Goal: Task Accomplishment & Management: Complete application form

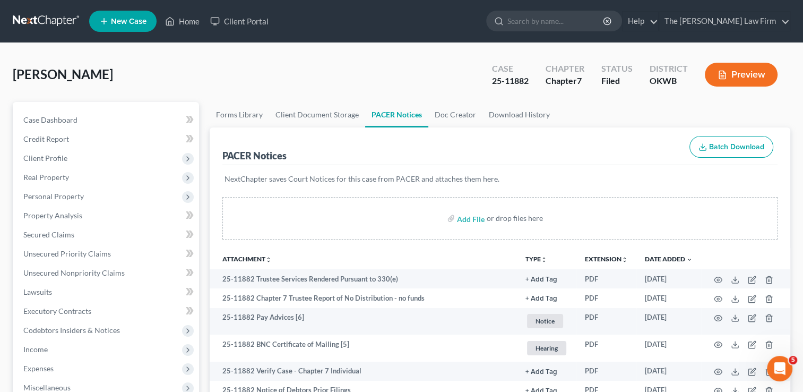
click at [57, 15] on link at bounding box center [47, 21] width 68 height 19
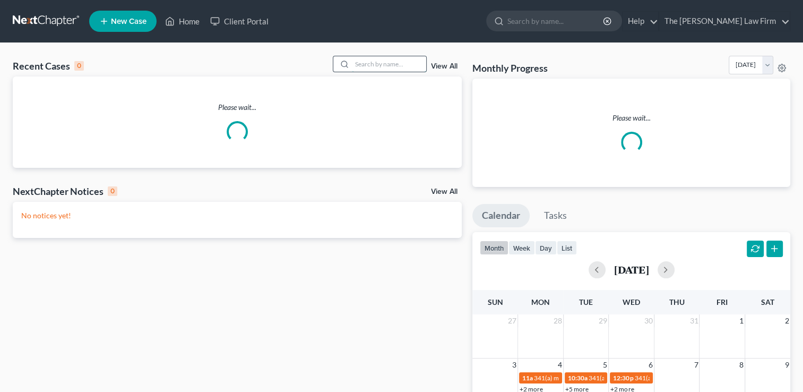
click at [387, 63] on input "search" at bounding box center [389, 63] width 74 height 15
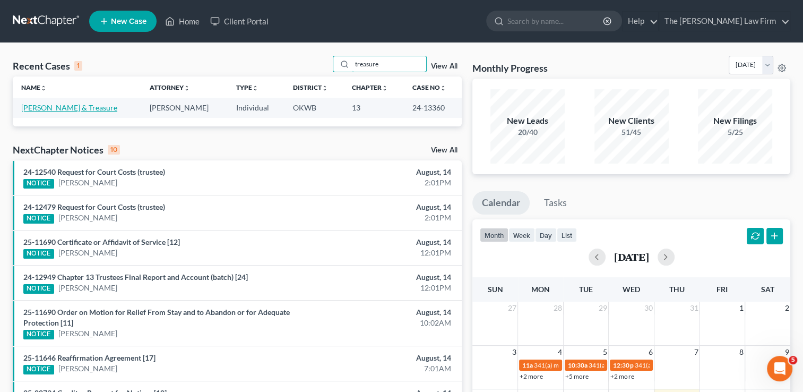
type input "treasure"
click at [83, 105] on link "Brown, Gaylen & Treasure" at bounding box center [69, 107] width 96 height 9
select select "4"
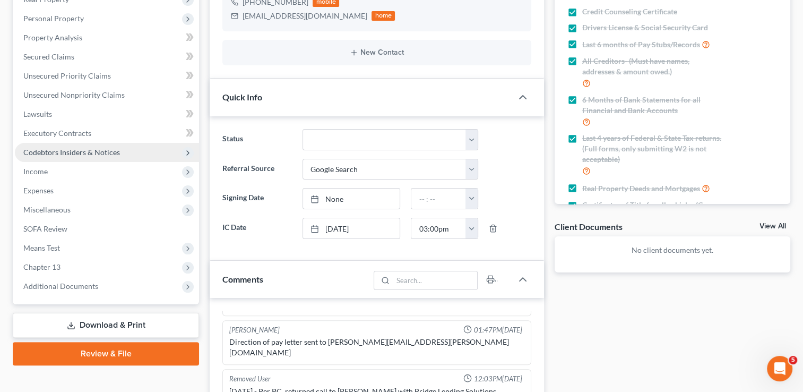
scroll to position [159, 0]
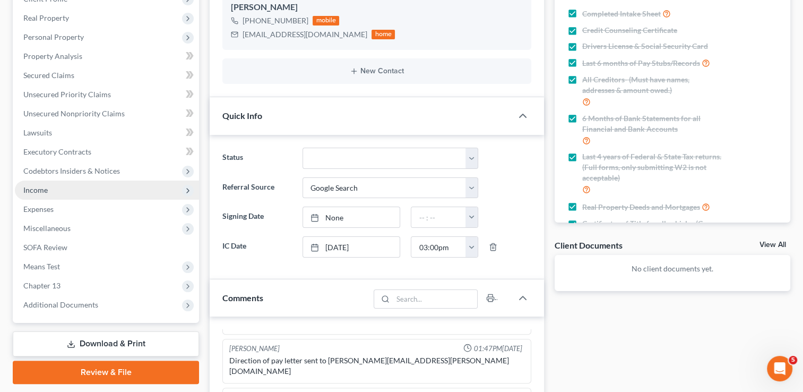
click at [49, 188] on span "Income" at bounding box center [107, 190] width 184 height 19
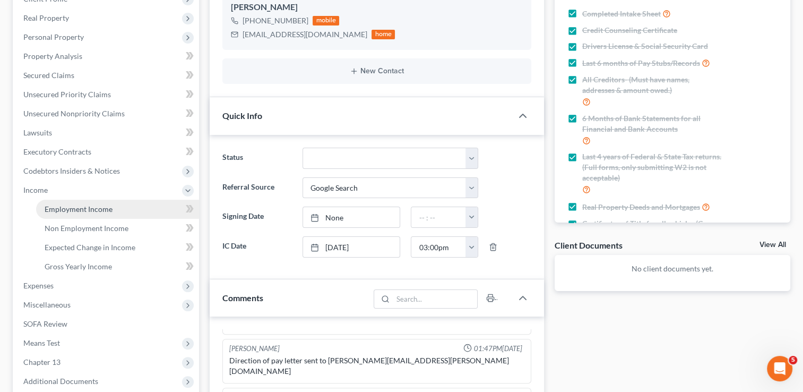
click at [93, 209] on span "Employment Income" at bounding box center [79, 208] width 68 height 9
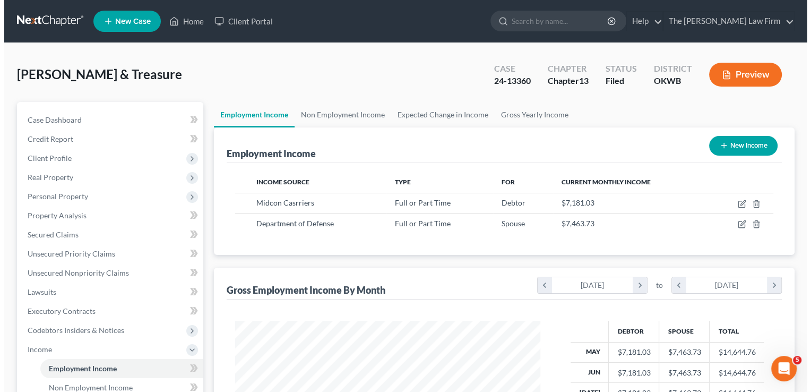
scroll to position [189, 327]
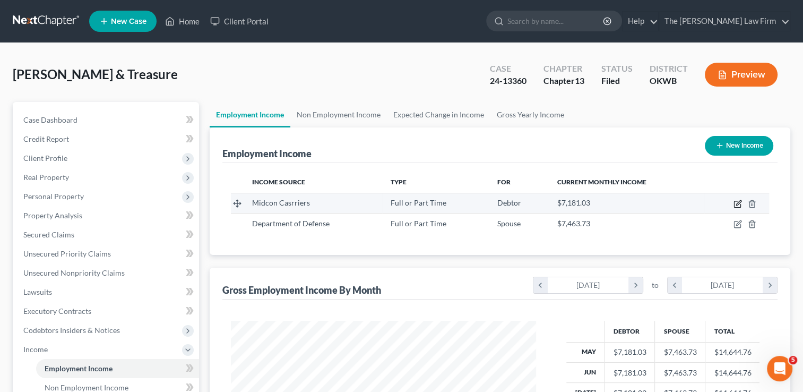
click at [737, 206] on icon "button" at bounding box center [738, 204] width 8 height 8
select select "0"
select select "37"
select select "2"
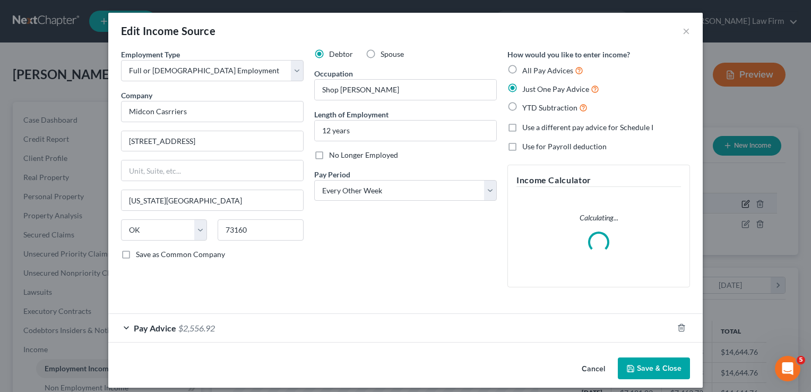
scroll to position [189, 329]
click at [164, 111] on input "Midcon Casrriers" at bounding box center [212, 111] width 183 height 21
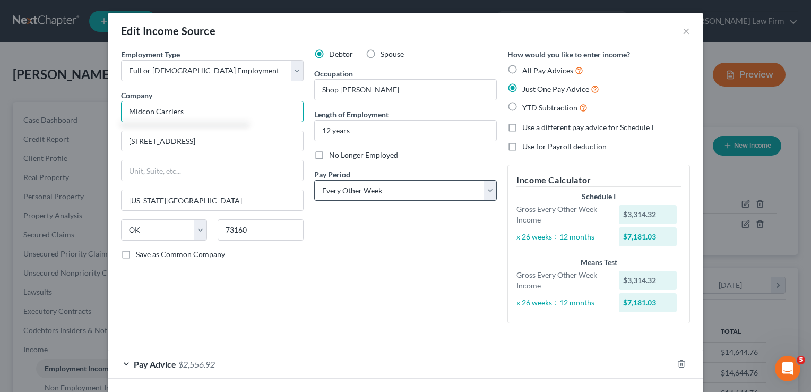
type input "Midcon Carriers"
drag, startPoint x: 395, startPoint y: 187, endPoint x: 395, endPoint y: 194, distance: 6.9
click at [395, 187] on select "Select Monthly Twice Monthly Every Other Week Weekly" at bounding box center [405, 190] width 183 height 21
select select "1"
click at [314, 180] on select "Select Monthly Twice Monthly Every Other Week Weekly" at bounding box center [405, 190] width 183 height 21
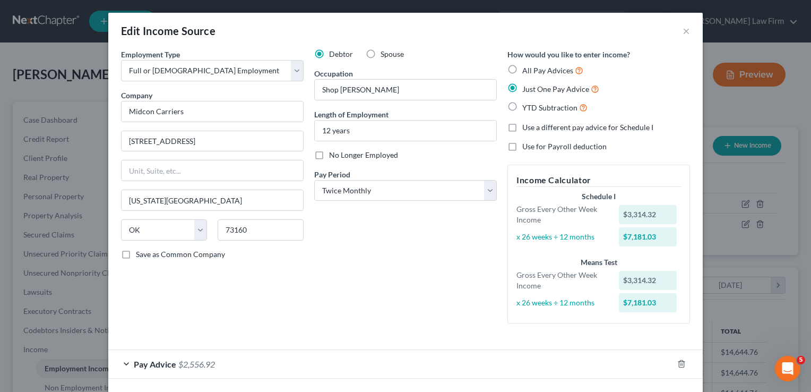
click at [383, 254] on div "Debtor Spouse Occupation Shop Foreman Length of Employment 12 years No Longer E…" at bounding box center [405, 190] width 193 height 283
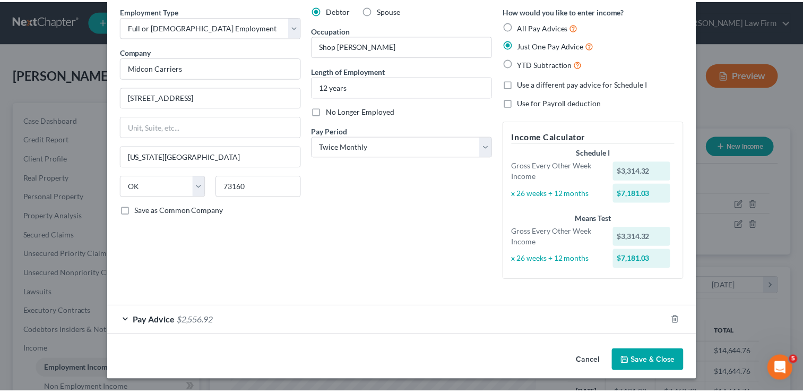
scroll to position [40, 0]
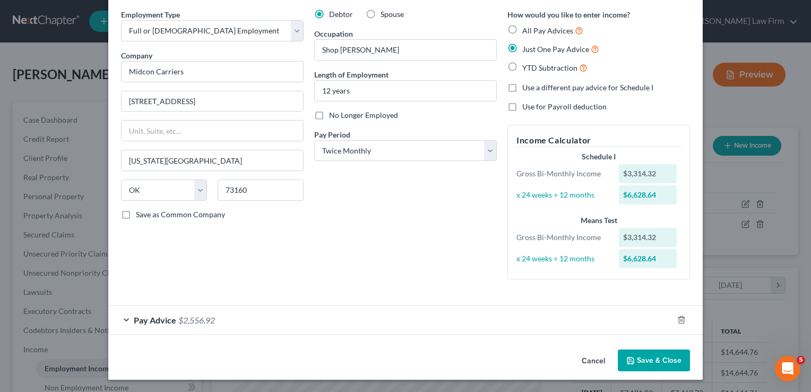
click at [649, 360] on button "Save & Close" at bounding box center [654, 360] width 72 height 22
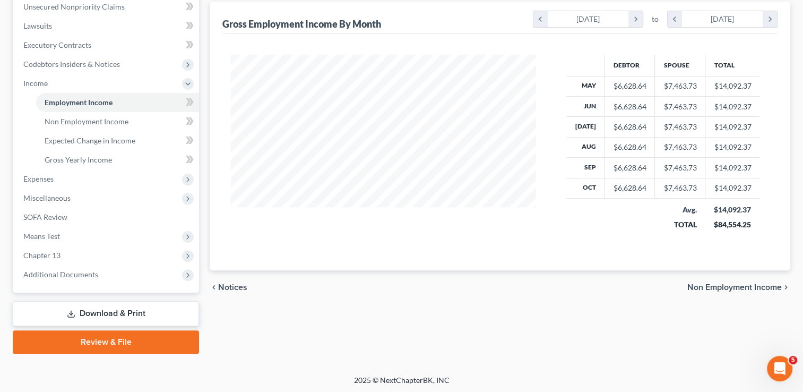
scroll to position [267, 0]
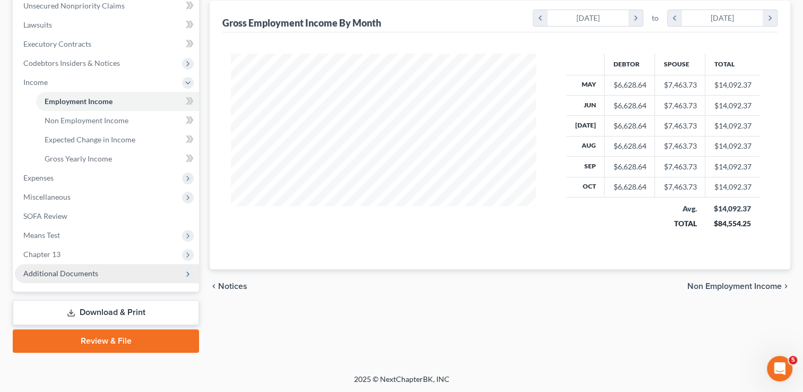
click at [69, 271] on span "Additional Documents" at bounding box center [60, 273] width 75 height 9
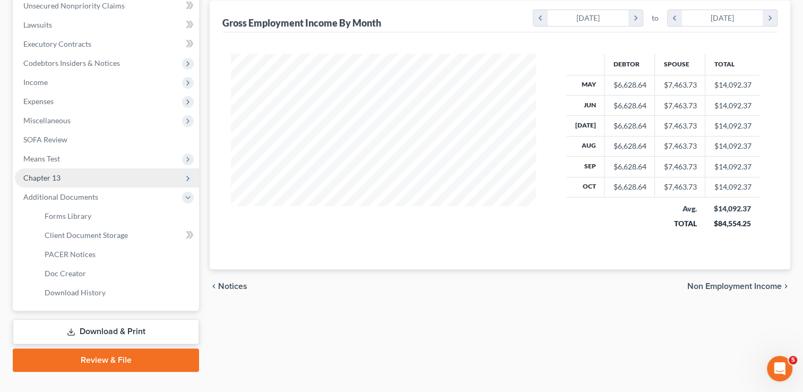
click at [67, 174] on span "Chapter 13" at bounding box center [107, 177] width 184 height 19
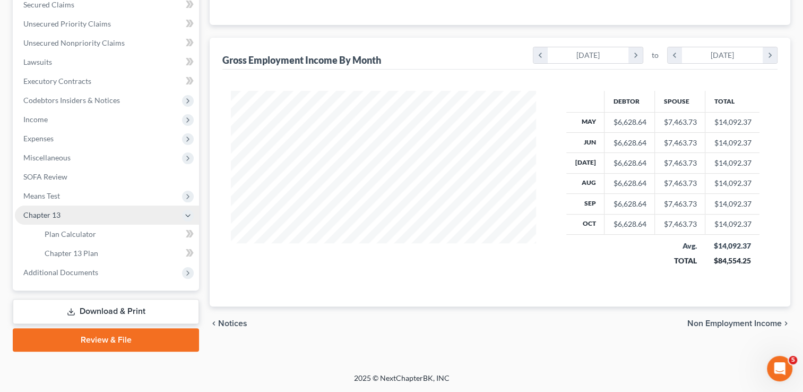
scroll to position [229, 0]
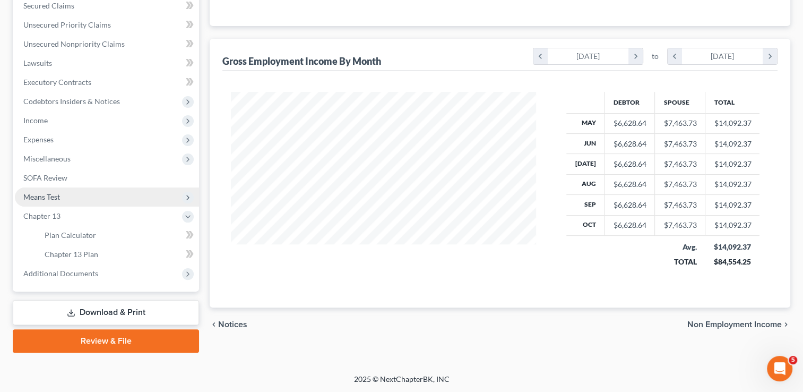
click at [63, 197] on span "Means Test" at bounding box center [107, 196] width 184 height 19
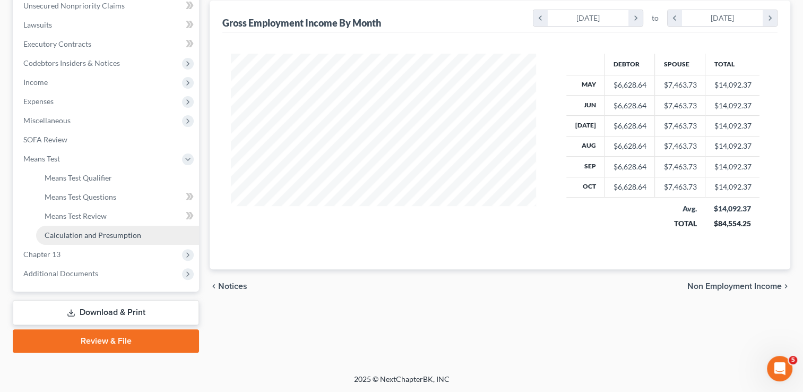
click at [85, 232] on span "Calculation and Presumption" at bounding box center [93, 234] width 97 height 9
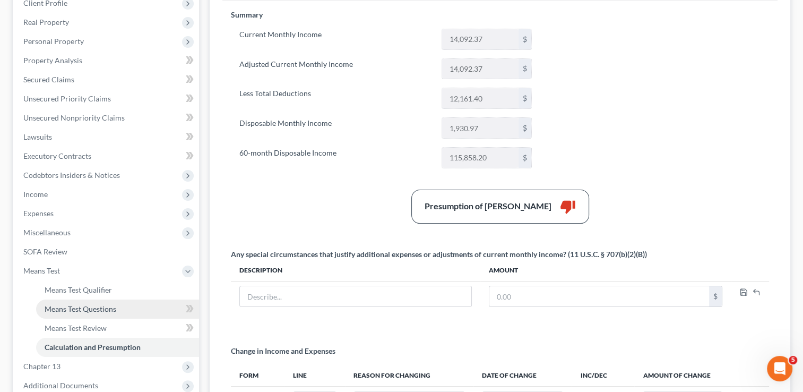
scroll to position [212, 0]
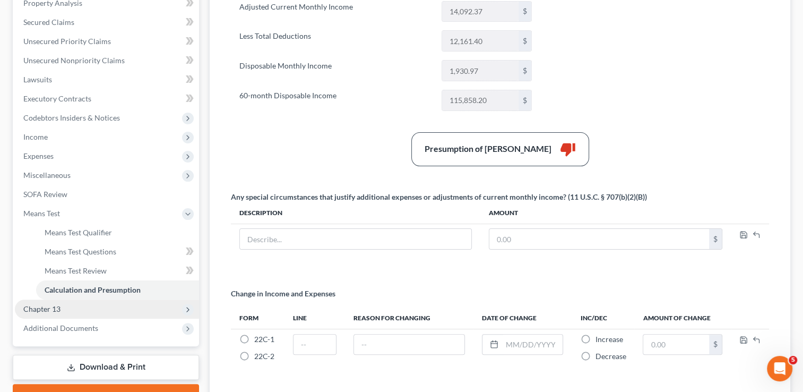
click at [72, 307] on span "Chapter 13" at bounding box center [107, 309] width 184 height 19
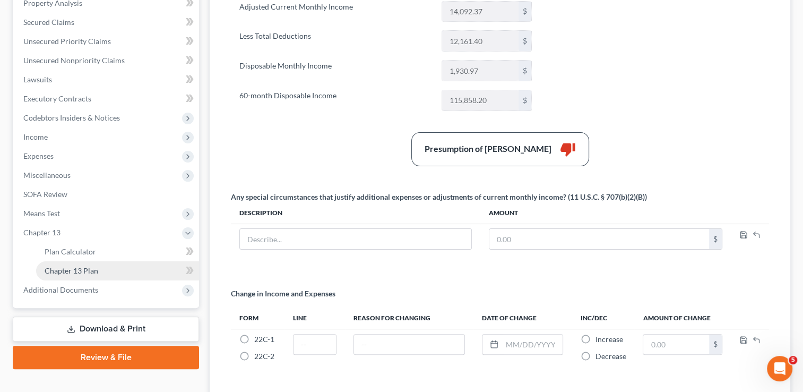
click at [98, 272] on link "Chapter 13 Plan" at bounding box center [117, 270] width 163 height 19
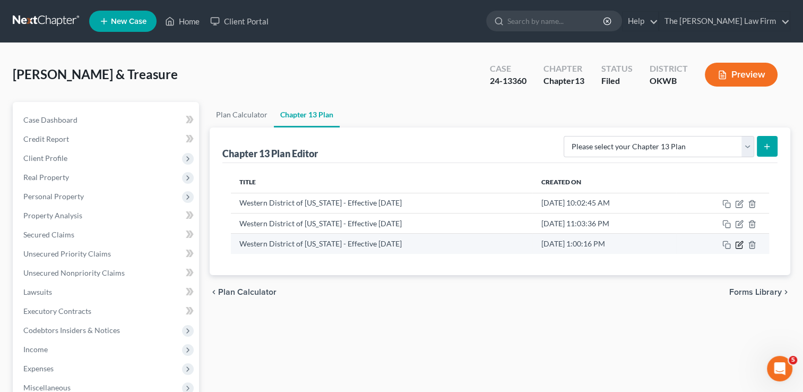
click at [737, 245] on icon "button" at bounding box center [739, 245] width 8 height 8
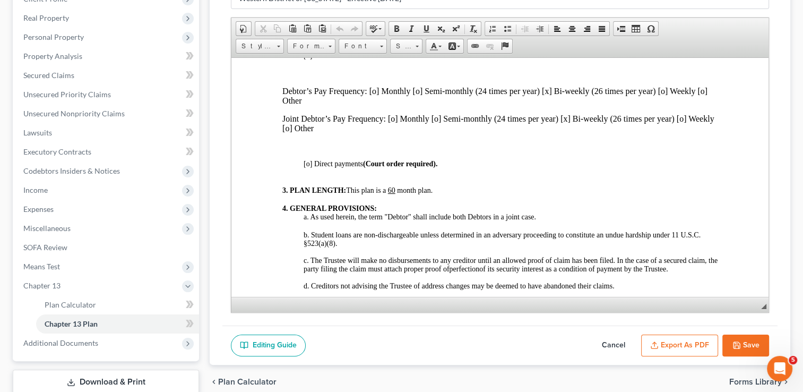
scroll to position [531, 0]
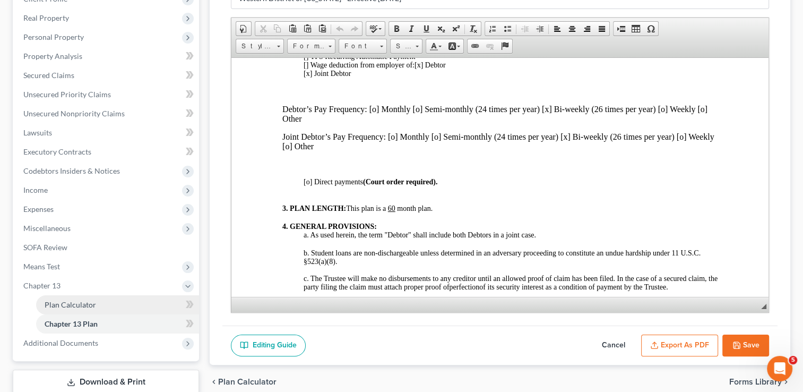
click at [74, 301] on span "Plan Calculator" at bounding box center [71, 304] width 52 height 9
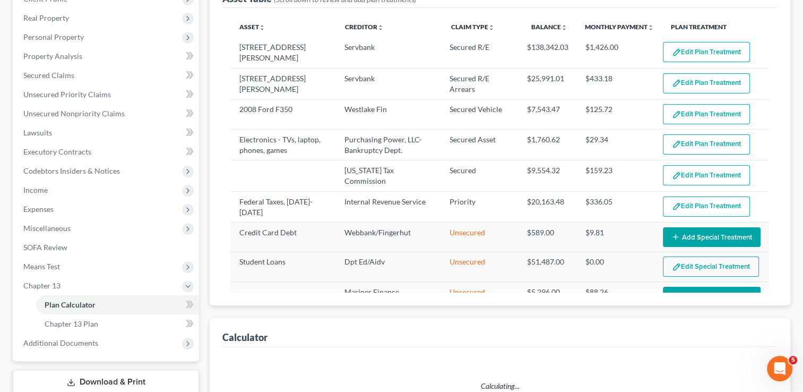
select select "59"
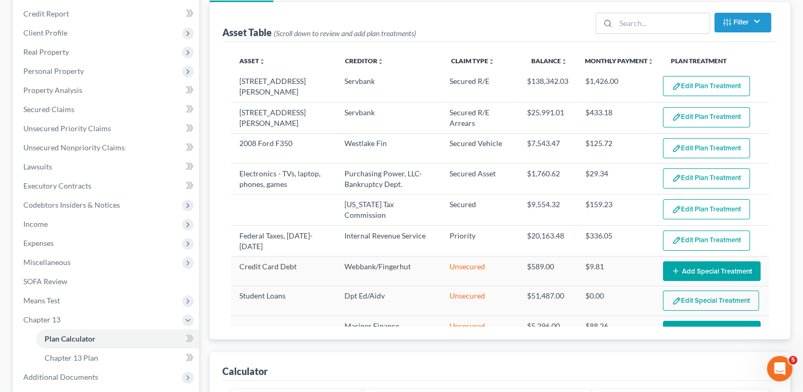
scroll to position [98, 0]
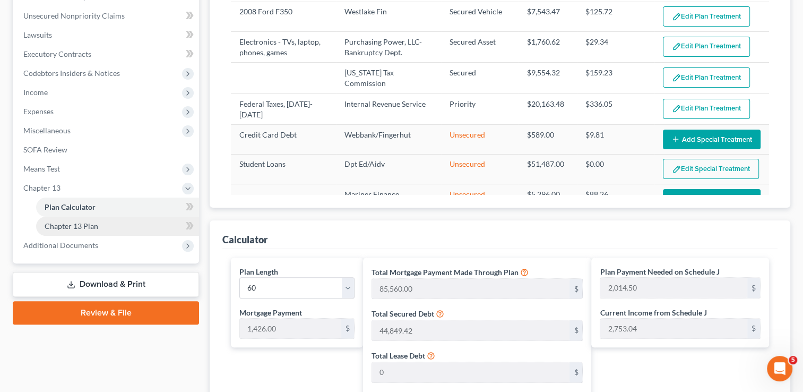
click at [79, 224] on span "Chapter 13 Plan" at bounding box center [72, 225] width 54 height 9
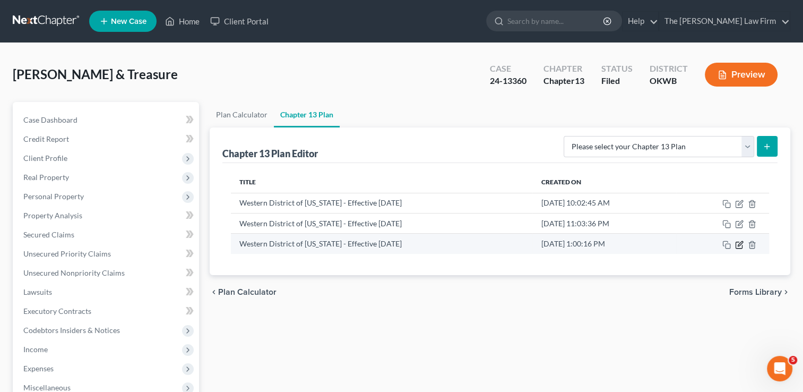
click at [739, 244] on icon "button" at bounding box center [739, 245] width 8 height 8
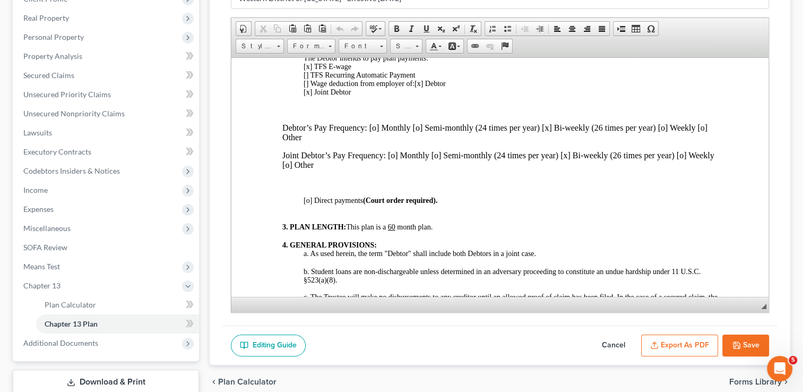
scroll to position [531, 0]
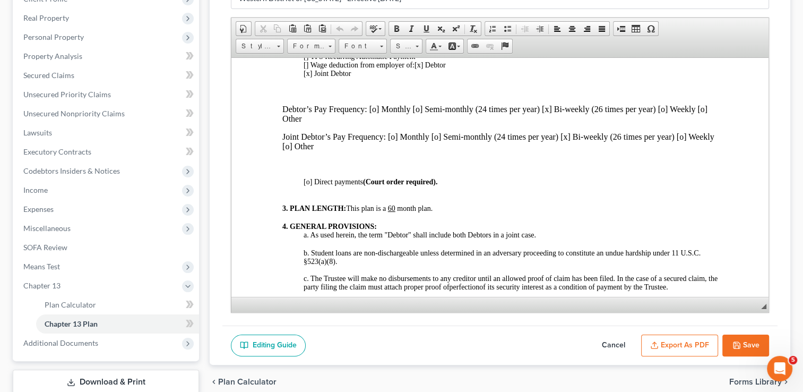
click at [420, 123] on p "Debtor’s Pay Frequency: [o] Monthly [o] Semi-monthly (24 times per year) [x] Bi…" at bounding box center [500, 113] width 435 height 19
click at [548, 123] on p "Debtor’s Pay Frequency: [o] Monthly [x ] Semi-monthly (24 times per year) [x] B…" at bounding box center [500, 113] width 435 height 19
click at [550, 169] on p at bounding box center [500, 164] width 435 height 10
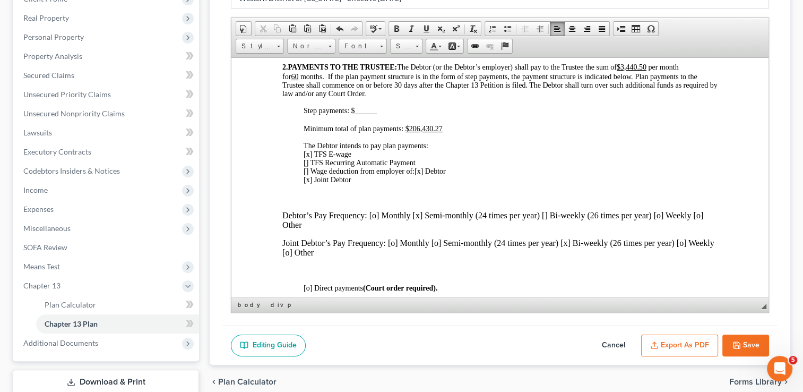
click at [429, 183] on span "[x] Debtor [x] Joint Debtor" at bounding box center [375, 175] width 142 height 16
click at [506, 184] on p "The Debtor intends to pay plan payments: [x] TFS E-wage [] TFS Recurring Automa…" at bounding box center [511, 162] width 414 height 42
click at [747, 343] on button "Save" at bounding box center [746, 346] width 47 height 22
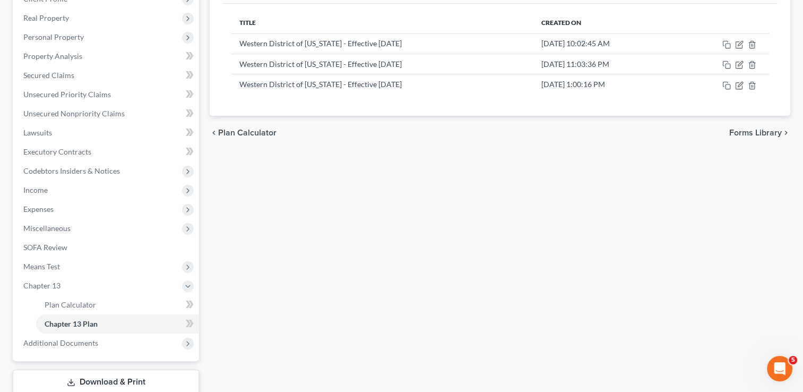
scroll to position [53, 0]
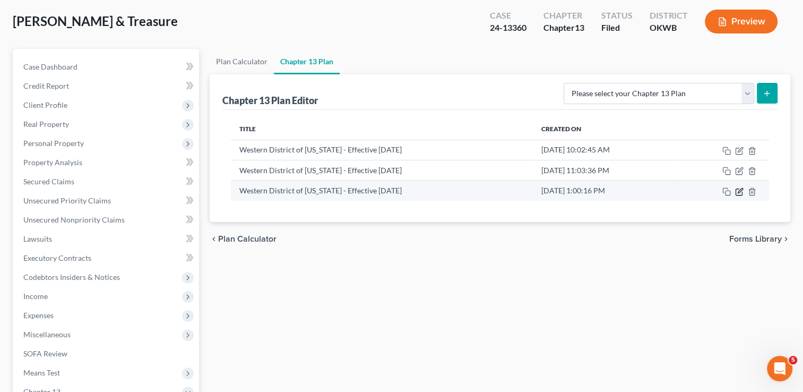
click at [739, 190] on icon "button" at bounding box center [740, 190] width 5 height 5
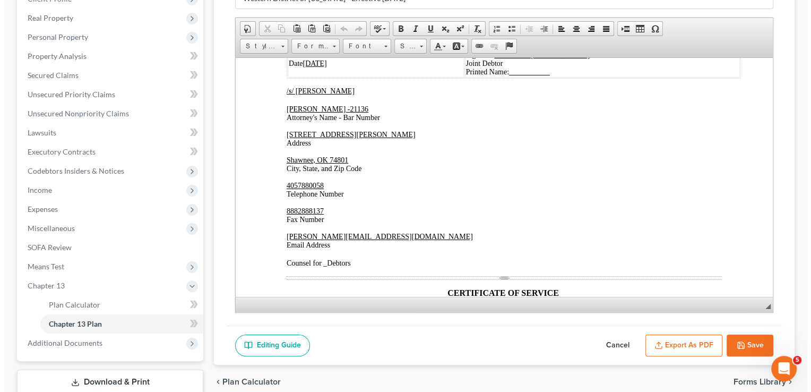
scroll to position [2496, 0]
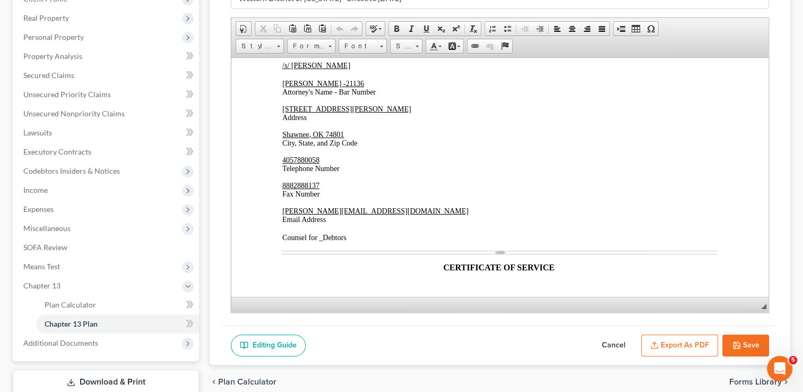
click at [684, 345] on button "Export as PDF" at bounding box center [679, 346] width 77 height 22
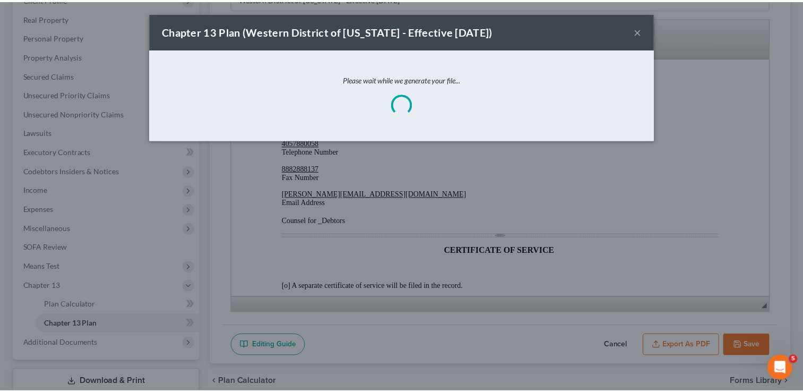
scroll to position [2487, 0]
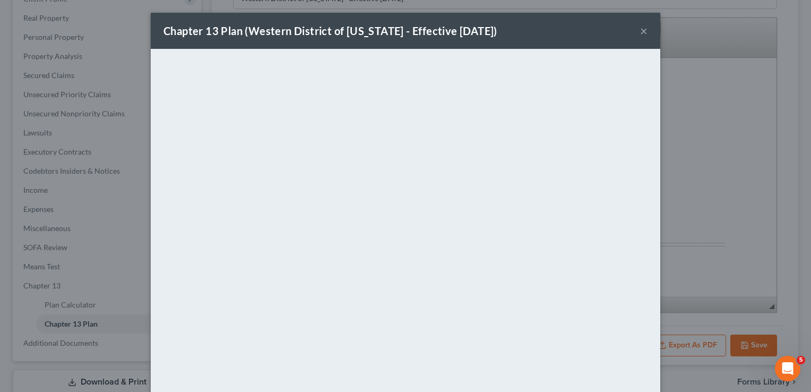
click at [640, 32] on button "×" at bounding box center [643, 30] width 7 height 13
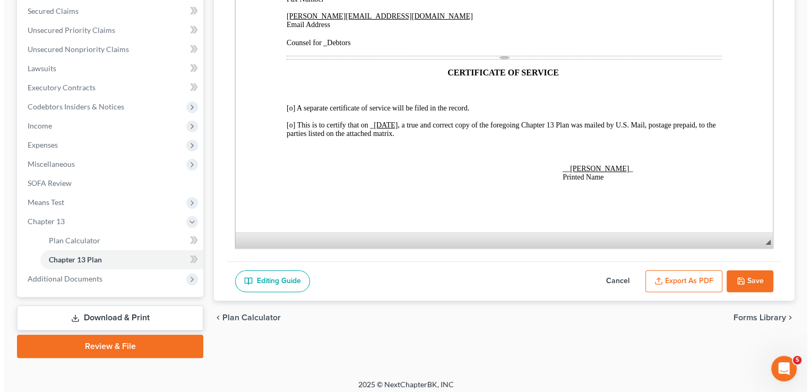
scroll to position [229, 0]
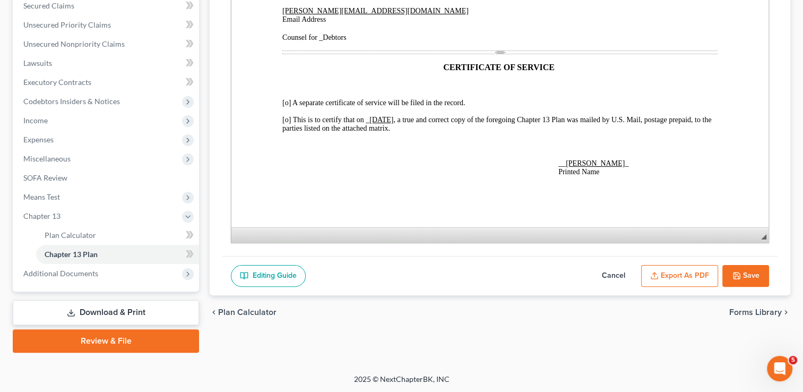
click at [286, 117] on span "[o] This is to certify that on _ 08/14/2025 , a true and correct copy of the fo…" at bounding box center [497, 124] width 429 height 16
click at [286, 100] on span "[o] A separate certificate of service will be filed in the record." at bounding box center [374, 103] width 183 height 8
click at [673, 273] on button "Export as PDF" at bounding box center [679, 276] width 77 height 22
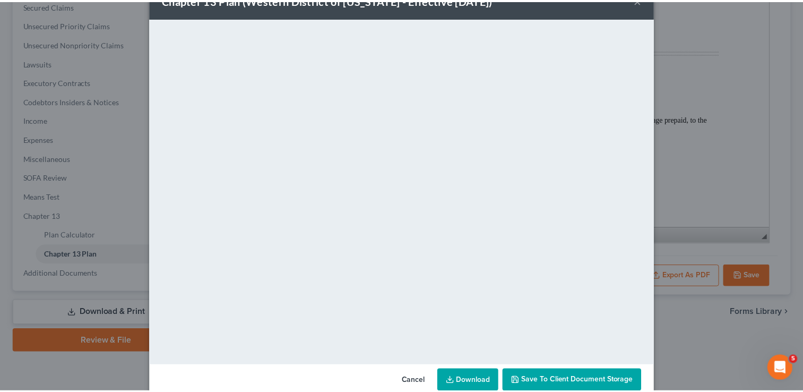
scroll to position [0, 0]
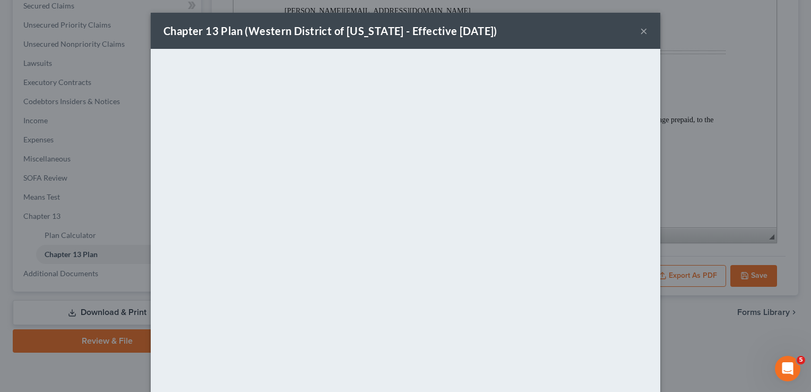
click at [521, 31] on div "Chapter 13 Plan (Western District of Oklahoma - Effective 9/1/24) ×" at bounding box center [406, 31] width 510 height 36
click at [640, 32] on button "×" at bounding box center [643, 30] width 7 height 13
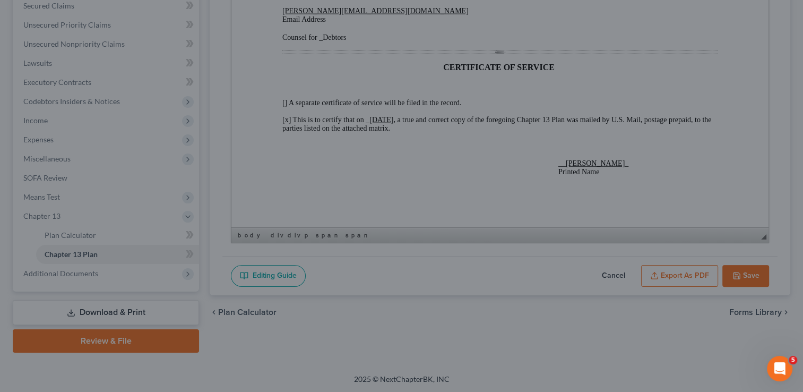
scroll to position [2706, 0]
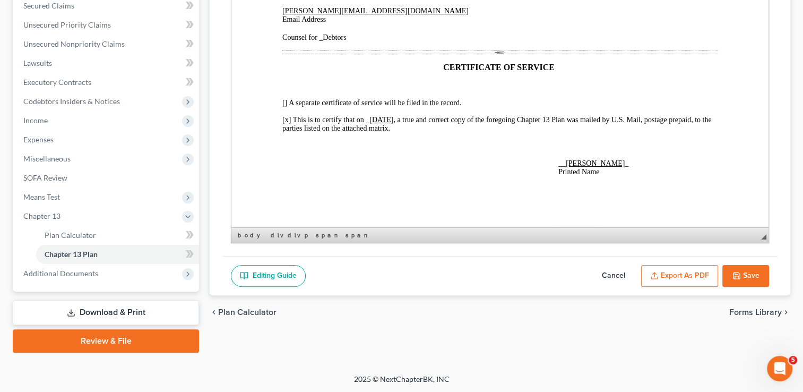
click at [743, 275] on button "Save" at bounding box center [746, 276] width 47 height 22
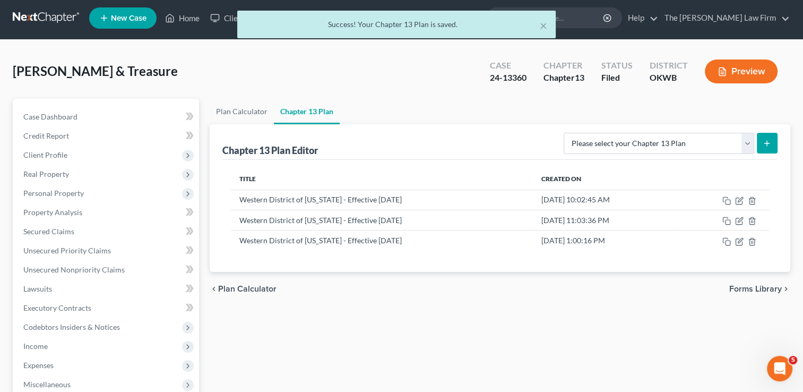
scroll to position [0, 0]
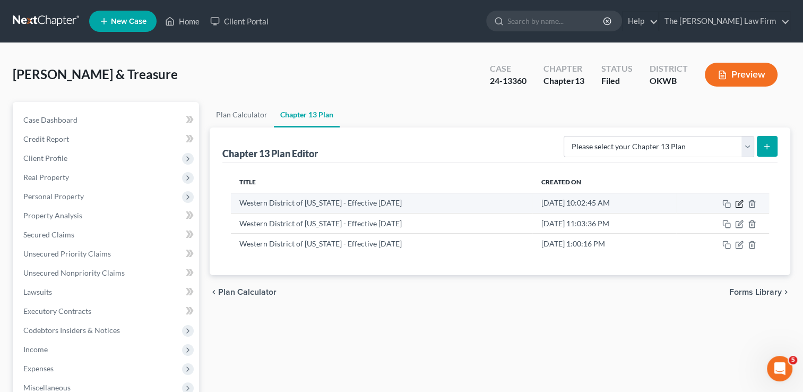
click at [739, 203] on icon "button" at bounding box center [740, 202] width 5 height 5
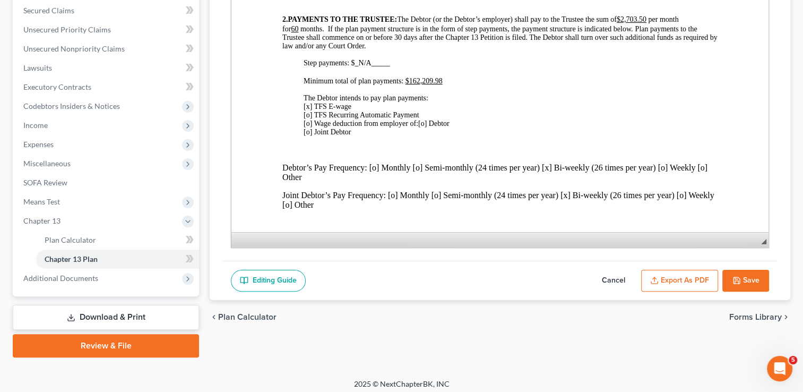
scroll to position [229, 0]
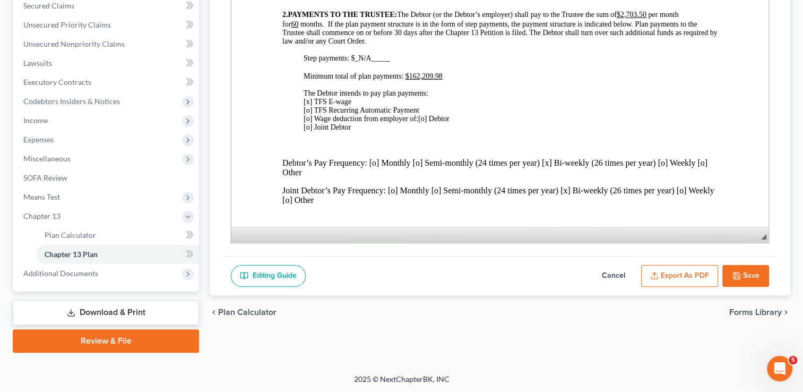
click at [613, 272] on button "Cancel" at bounding box center [614, 276] width 47 height 22
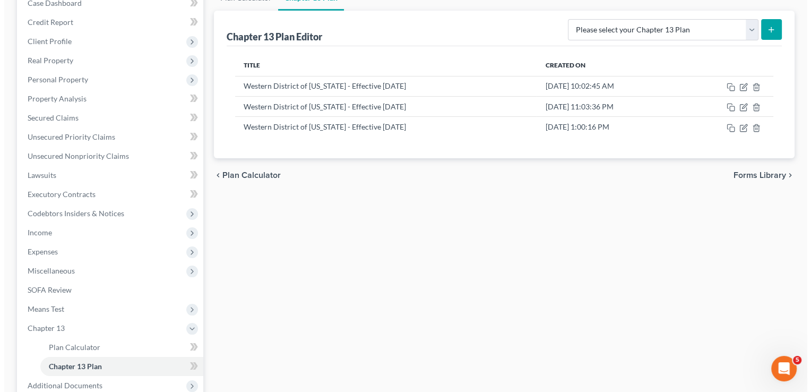
scroll to position [70, 0]
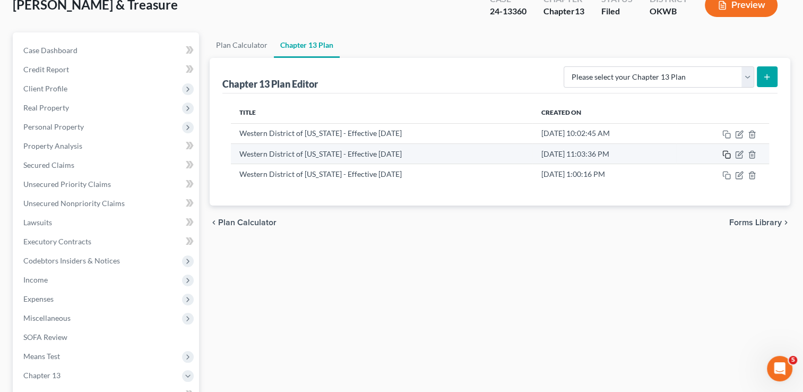
click at [725, 153] on icon "button" at bounding box center [727, 154] width 8 height 8
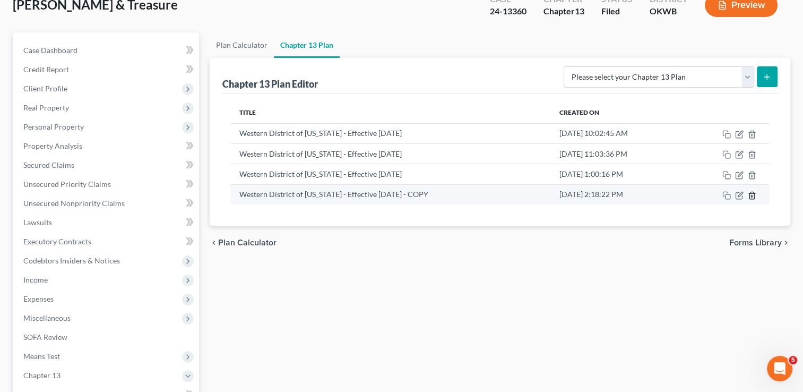
click at [752, 195] on icon "button" at bounding box center [752, 195] width 8 height 8
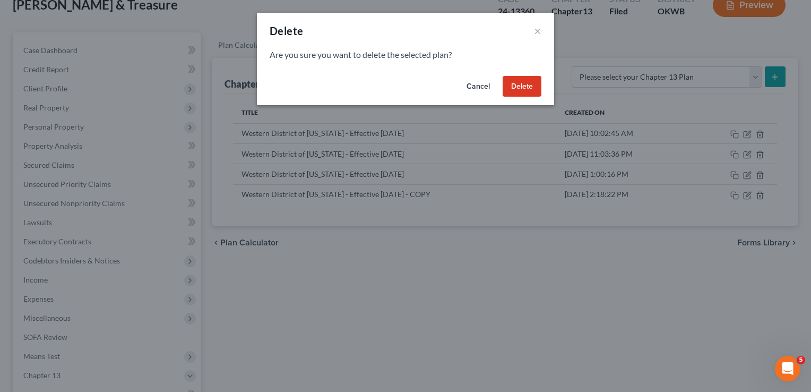
click at [516, 84] on button "Delete" at bounding box center [522, 86] width 39 height 21
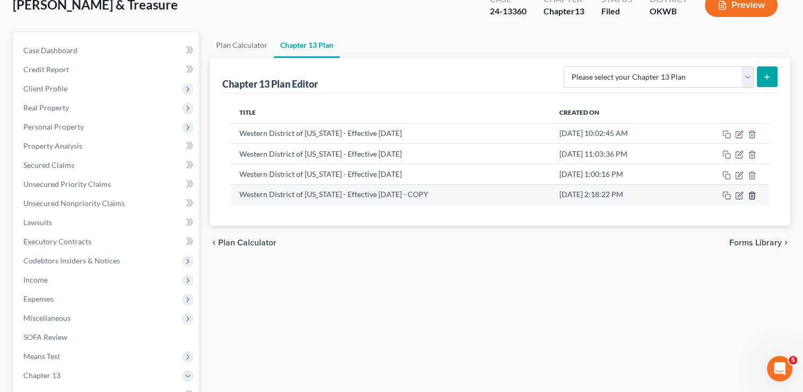
click at [754, 193] on icon "button" at bounding box center [752, 195] width 5 height 7
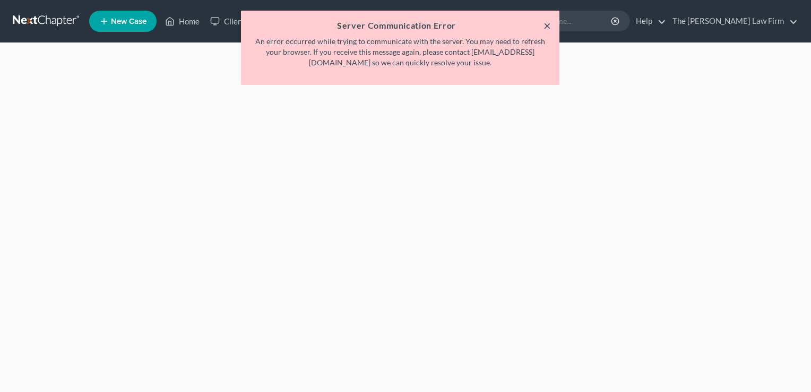
click at [548, 27] on button "×" at bounding box center [547, 25] width 7 height 13
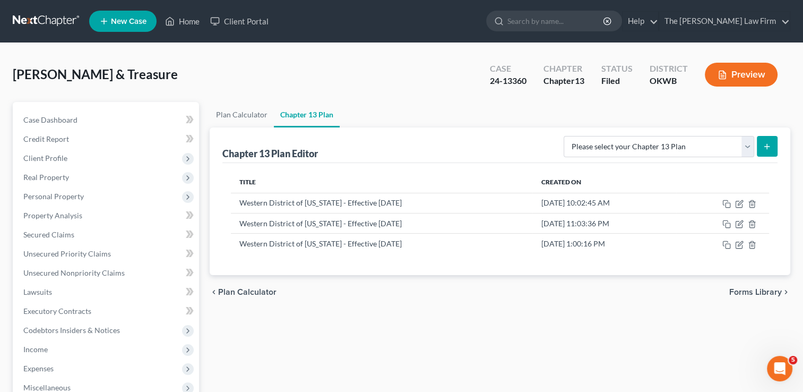
click at [47, 20] on link at bounding box center [47, 21] width 68 height 19
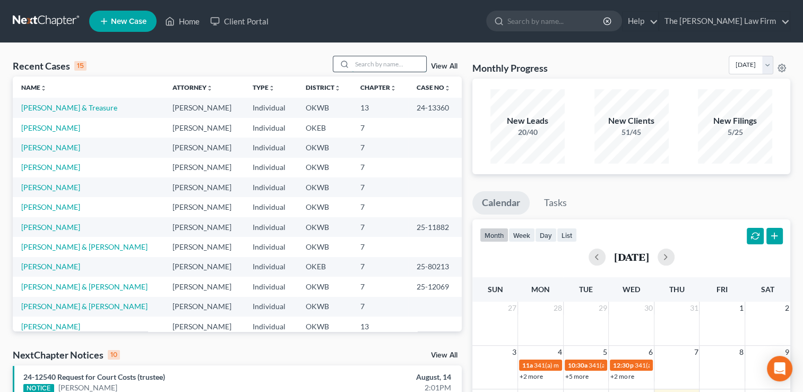
click at [377, 63] on input "search" at bounding box center [389, 63] width 74 height 15
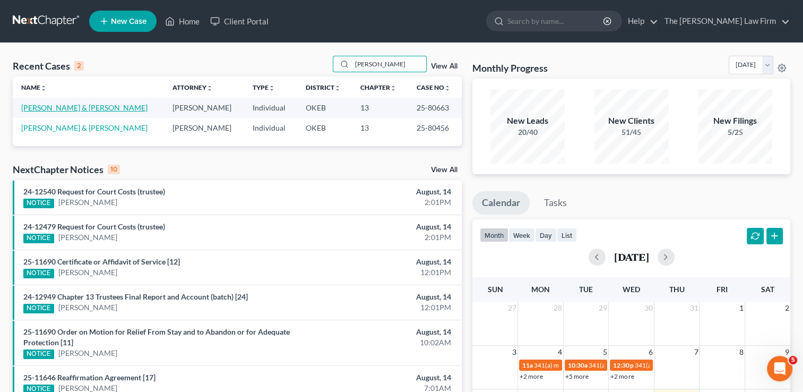
type input "[PERSON_NAME]"
click at [97, 107] on link "[PERSON_NAME] & [PERSON_NAME]" at bounding box center [84, 107] width 126 height 9
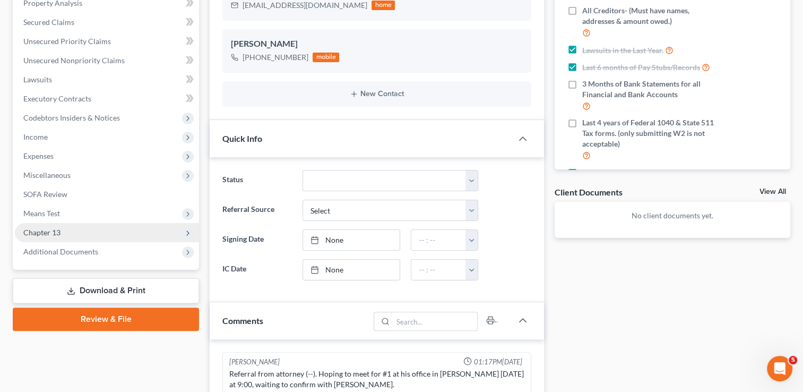
scroll to position [955, 0]
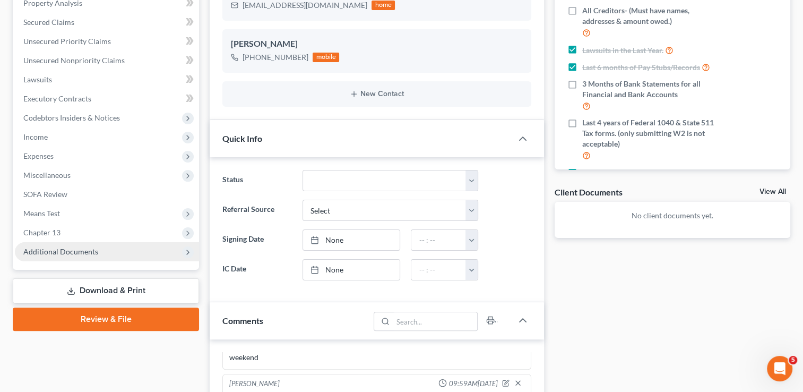
click at [61, 249] on span "Additional Documents" at bounding box center [60, 251] width 75 height 9
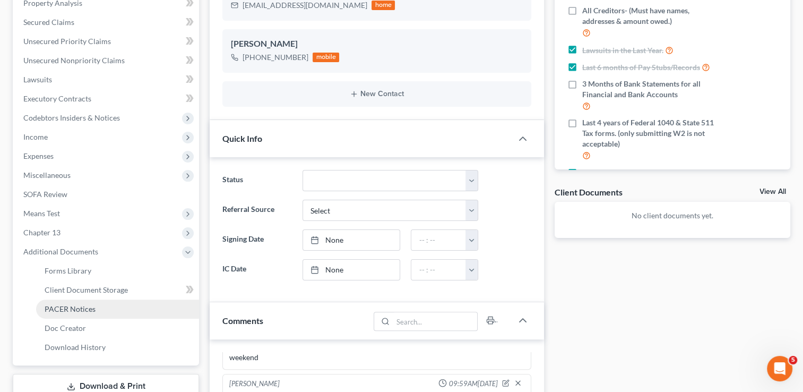
click at [67, 305] on span "PACER Notices" at bounding box center [70, 308] width 51 height 9
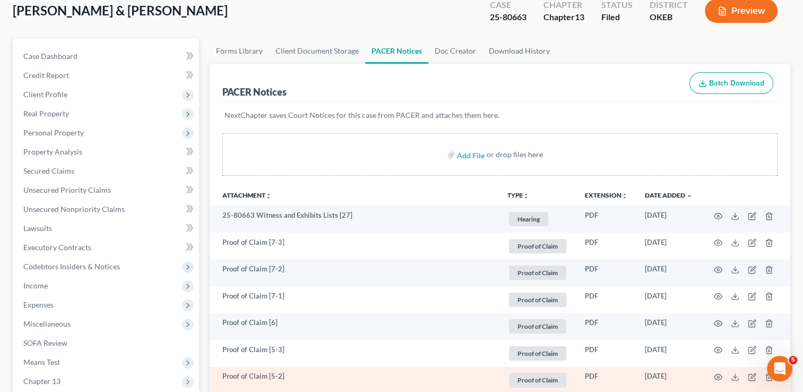
scroll to position [159, 0]
